Goal: Task Accomplishment & Management: Complete application form

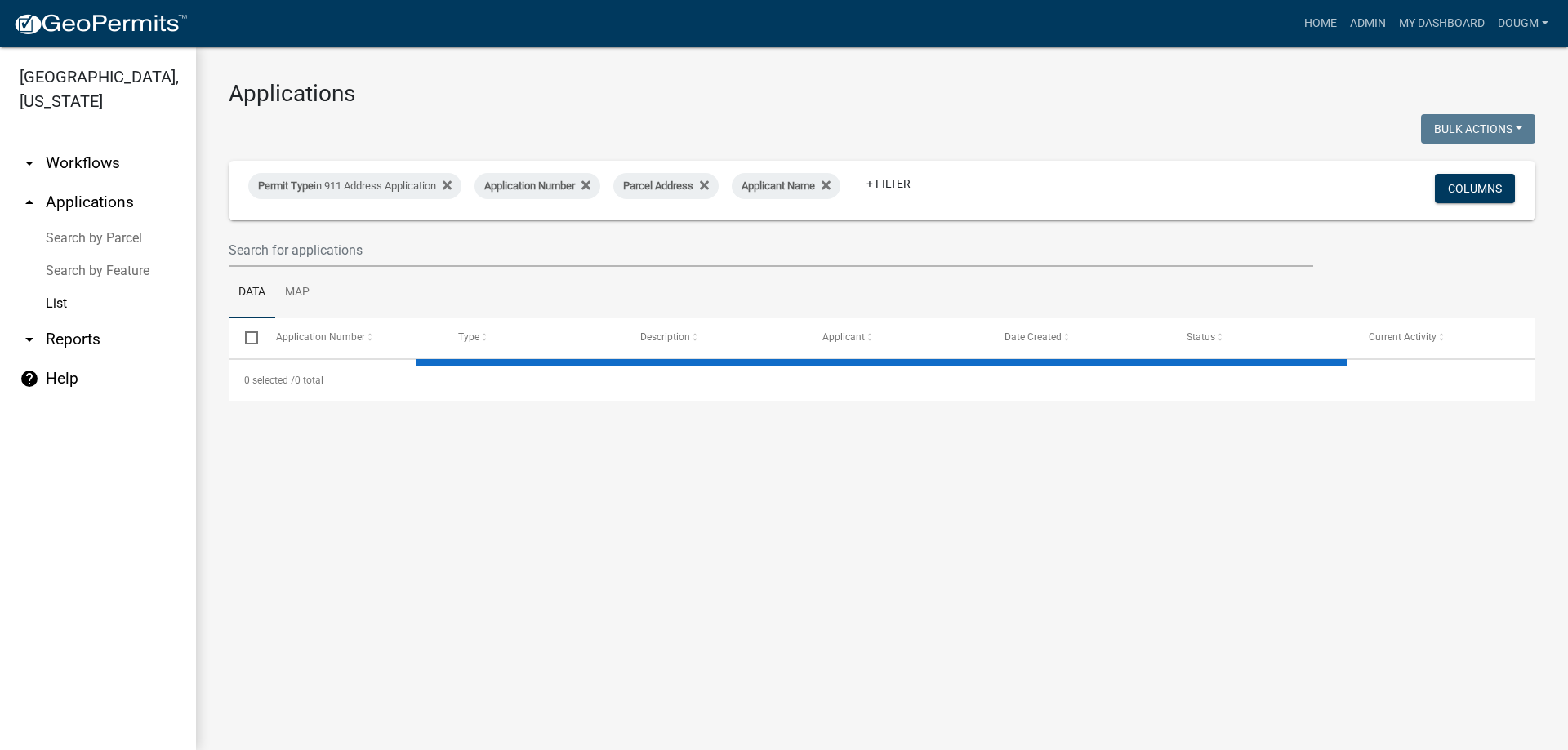
select select "3: 100"
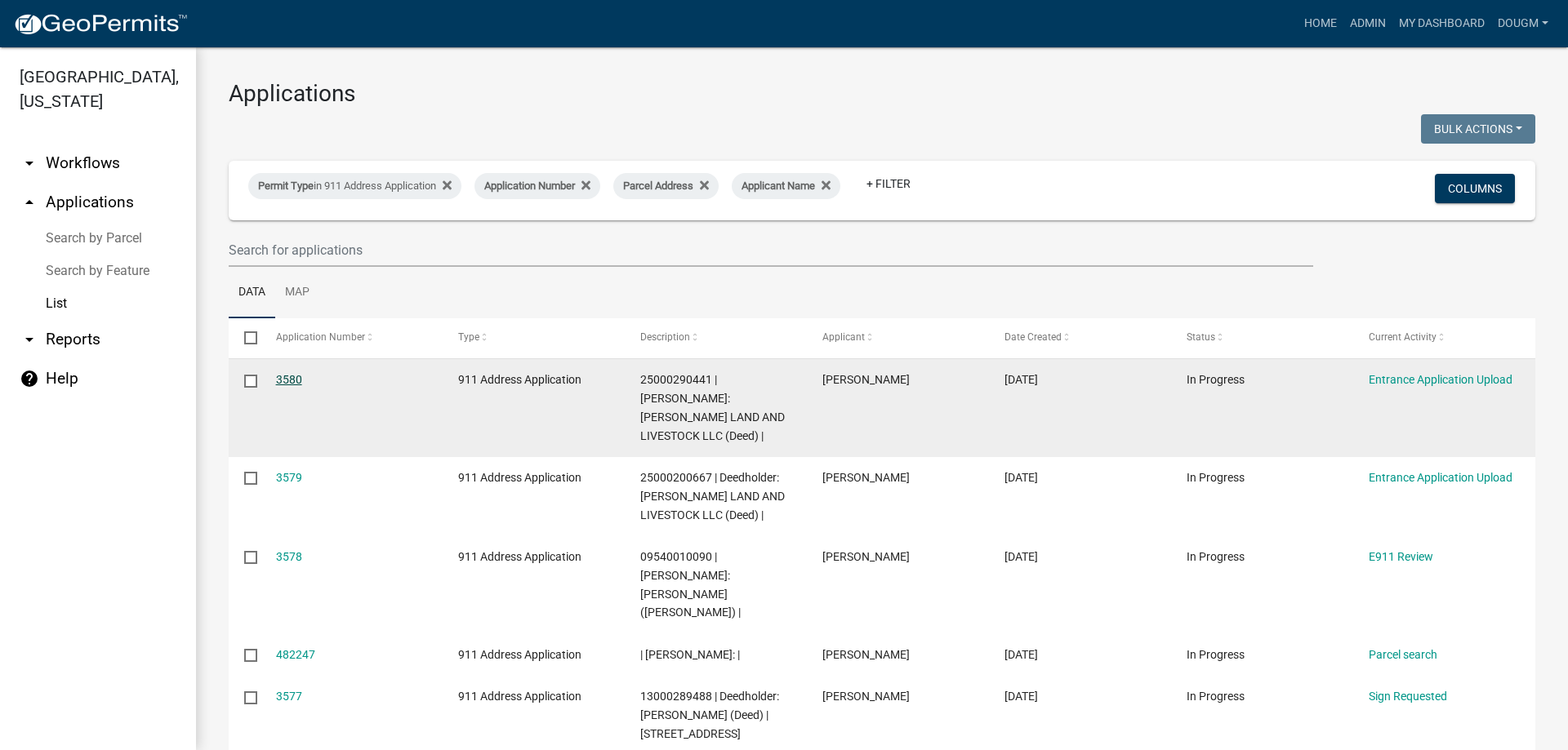
click at [287, 377] on link "3580" at bounding box center [289, 380] width 27 height 13
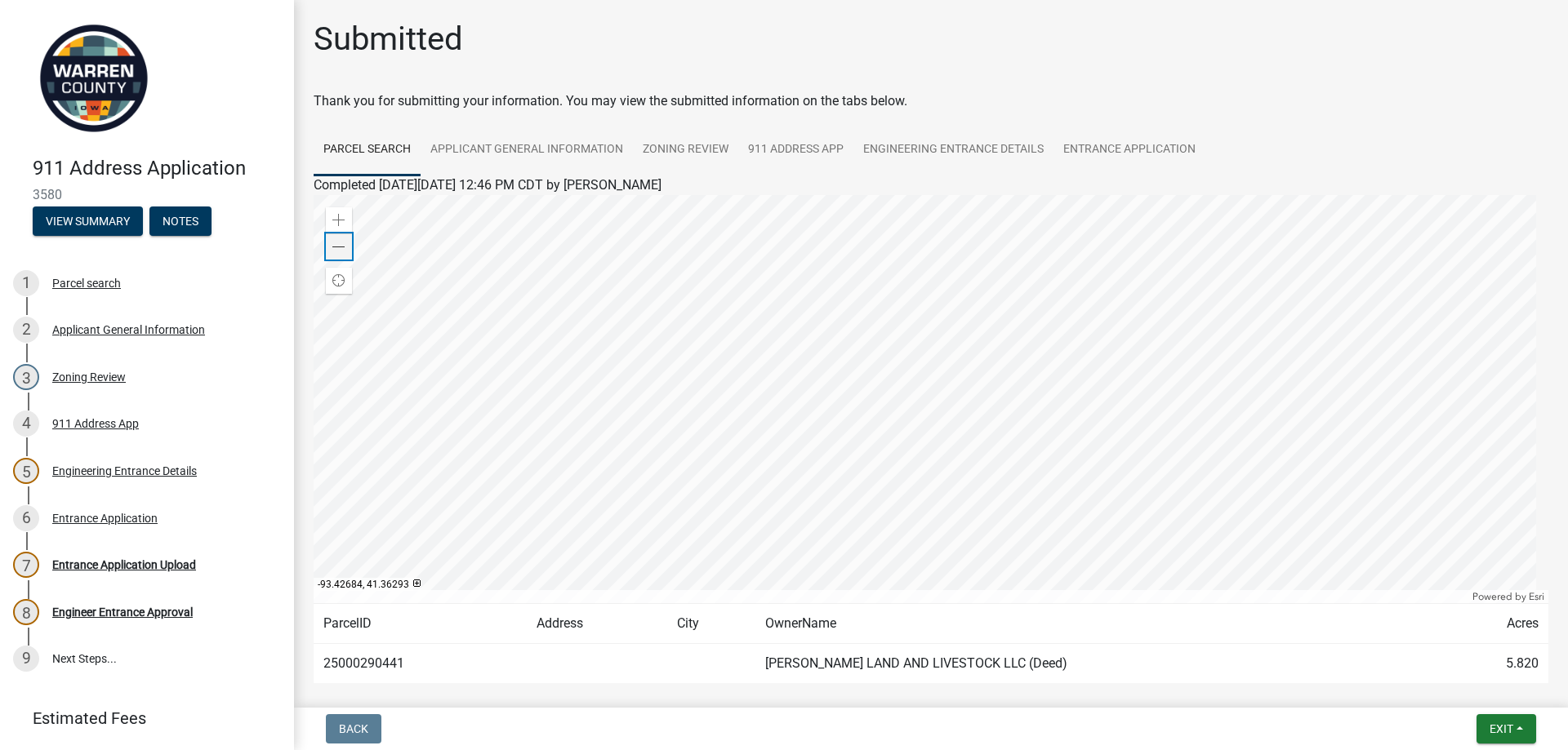
click at [337, 244] on span at bounding box center [339, 248] width 13 height 13
click at [779, 346] on div at bounding box center [931, 399] width 1235 height 408
click at [1503, 734] on span "Exit" at bounding box center [1501, 729] width 24 height 13
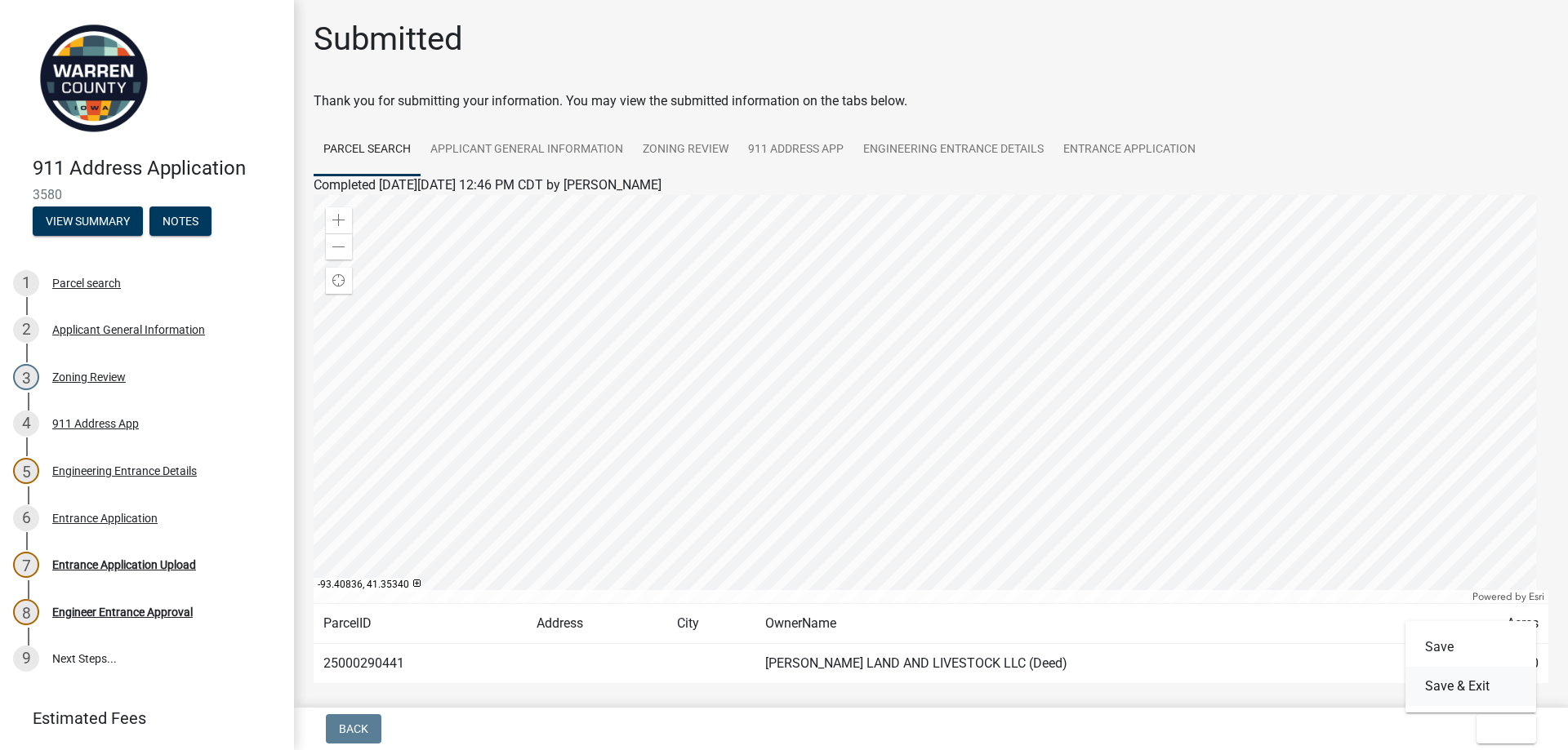
click at [1445, 683] on button "Save & Exit" at bounding box center [1471, 686] width 131 height 39
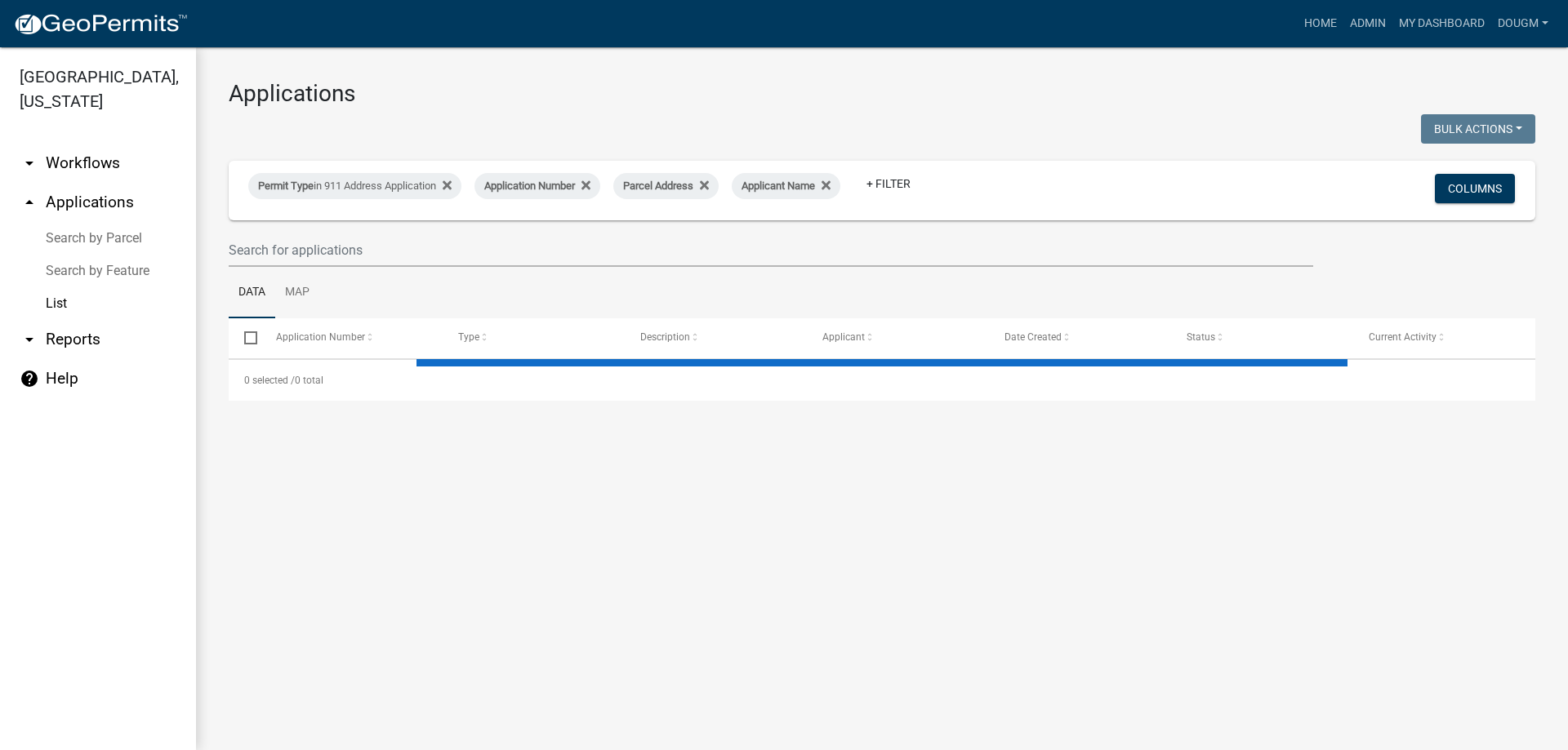
select select "3: 100"
